Goal: Navigation & Orientation: Find specific page/section

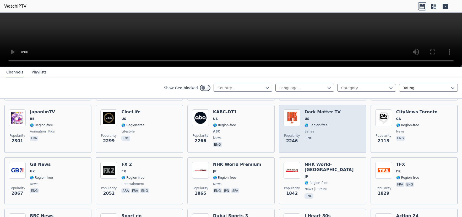
scroll to position [419, 0]
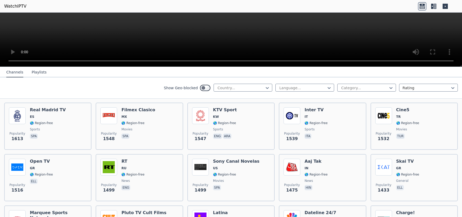
click at [32, 71] on button "Playlists" at bounding box center [39, 72] width 15 height 10
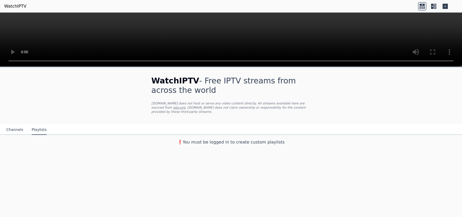
click at [14, 126] on button "Channels" at bounding box center [14, 130] width 17 height 10
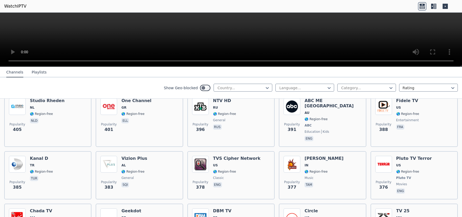
scroll to position [2567, 0]
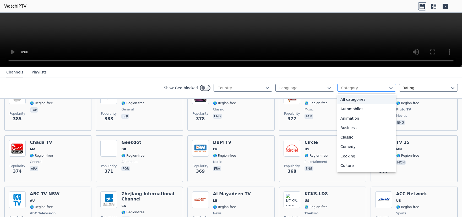
click at [370, 89] on div at bounding box center [365, 87] width 48 height 5
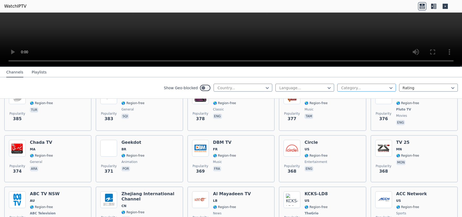
click at [370, 89] on div at bounding box center [365, 87] width 48 height 5
click at [311, 89] on div at bounding box center [303, 87] width 48 height 5
click at [232, 86] on div at bounding box center [241, 87] width 48 height 5
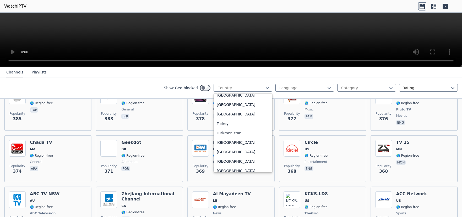
scroll to position [1797, 0]
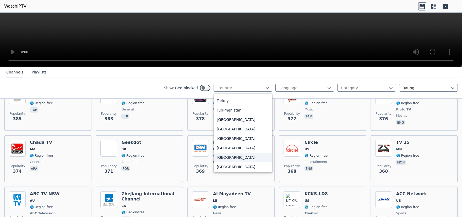
click at [245, 157] on div "[GEOGRAPHIC_DATA]" at bounding box center [243, 157] width 59 height 9
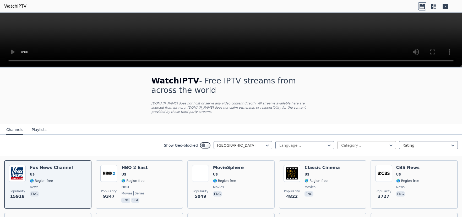
click at [347, 143] on div at bounding box center [365, 145] width 48 height 5
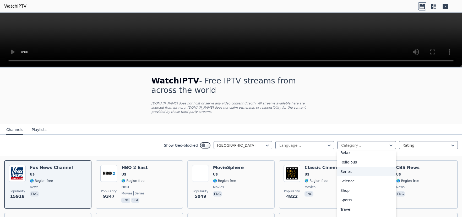
scroll to position [189, 0]
